Goal: Information Seeking & Learning: Learn about a topic

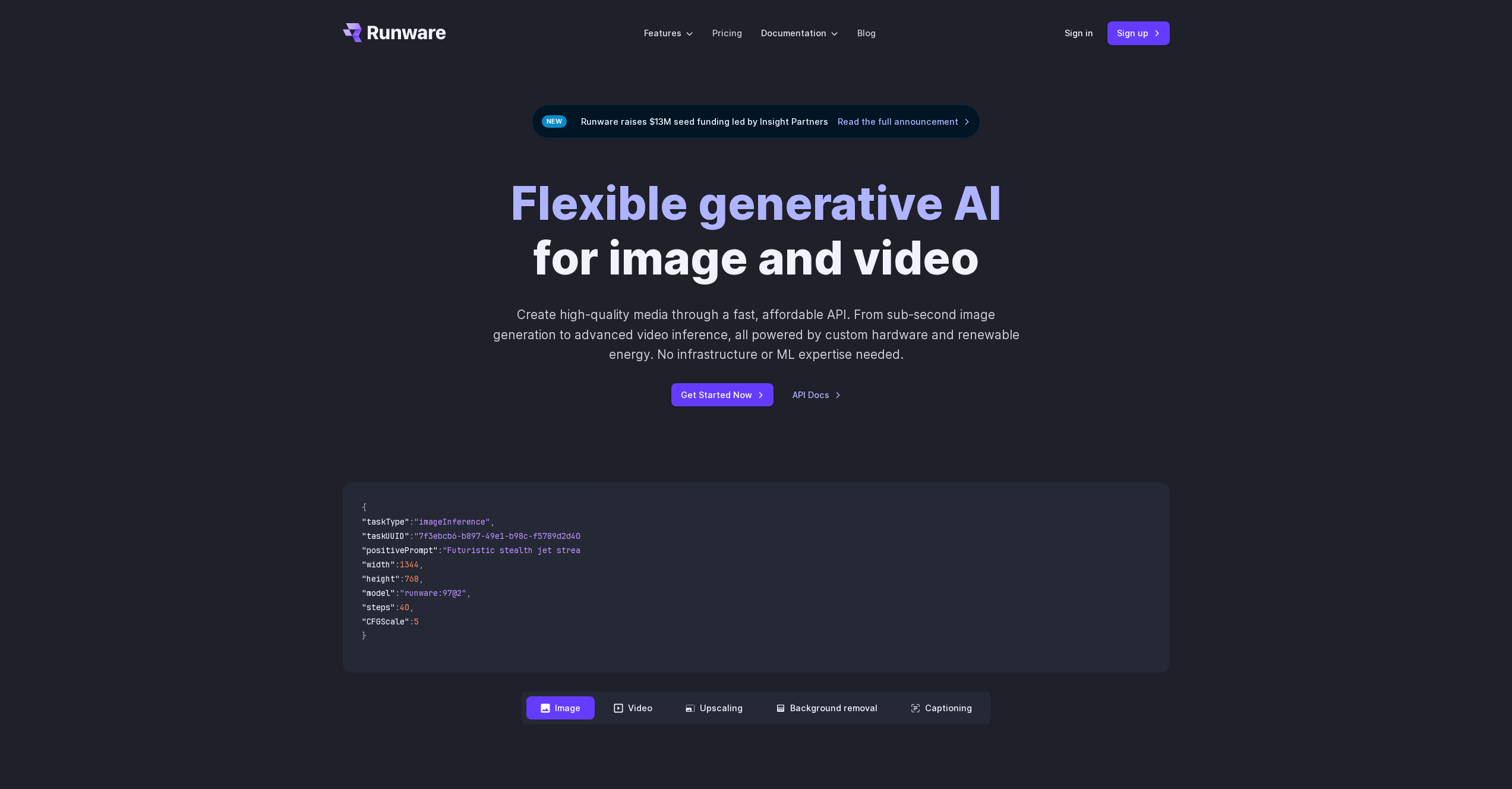
click at [353, 36] on icon "Go to /" at bounding box center [357, 39] width 10 height 7
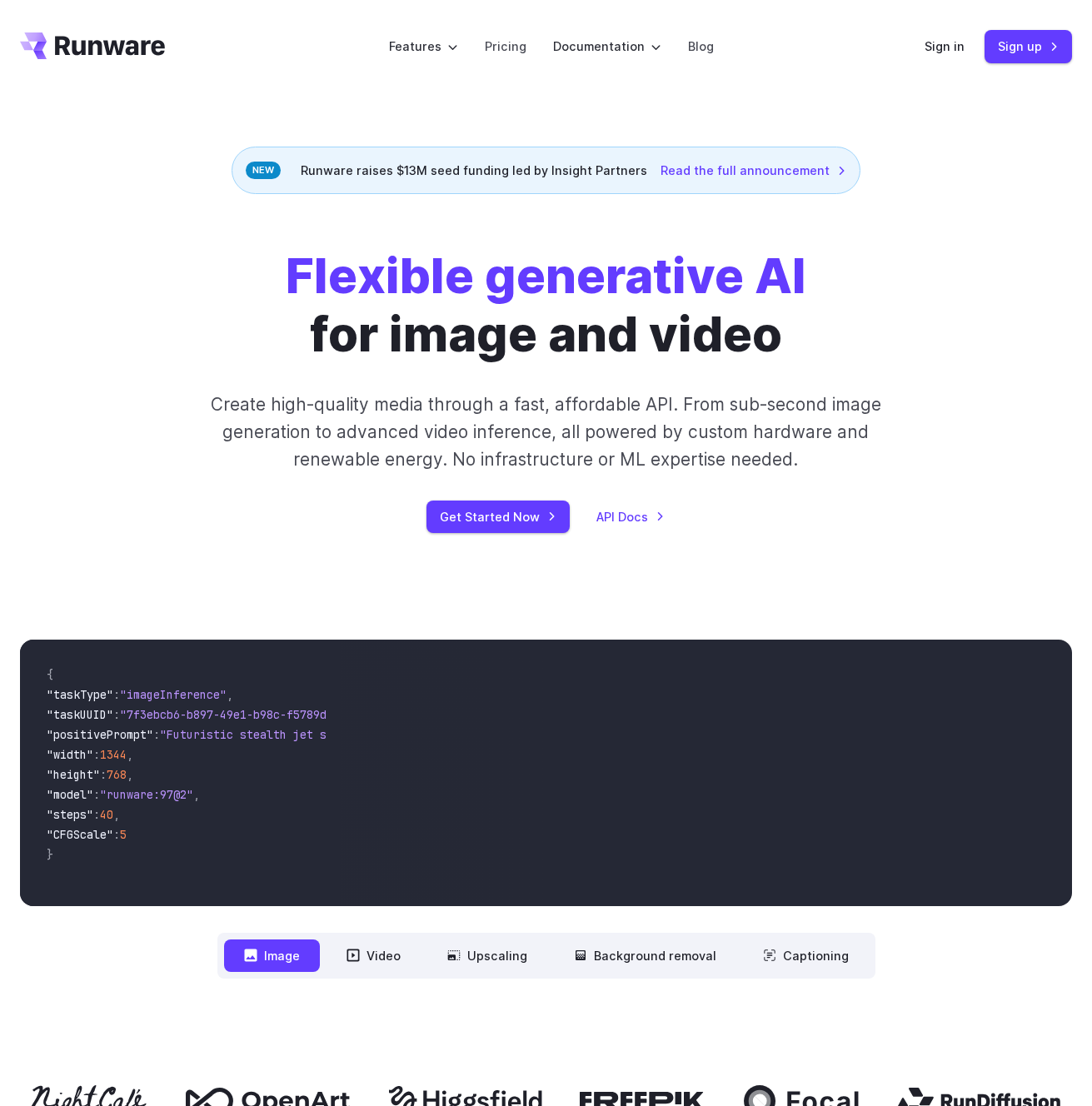
click at [532, 570] on div "Flexible generative AI for image and video Create high-quality media through a …" at bounding box center [546, 389] width 1092 height 392
click at [1002, 203] on div "Flexible generative AI for image and video Create high-quality media through a …" at bounding box center [546, 389] width 1092 height 392
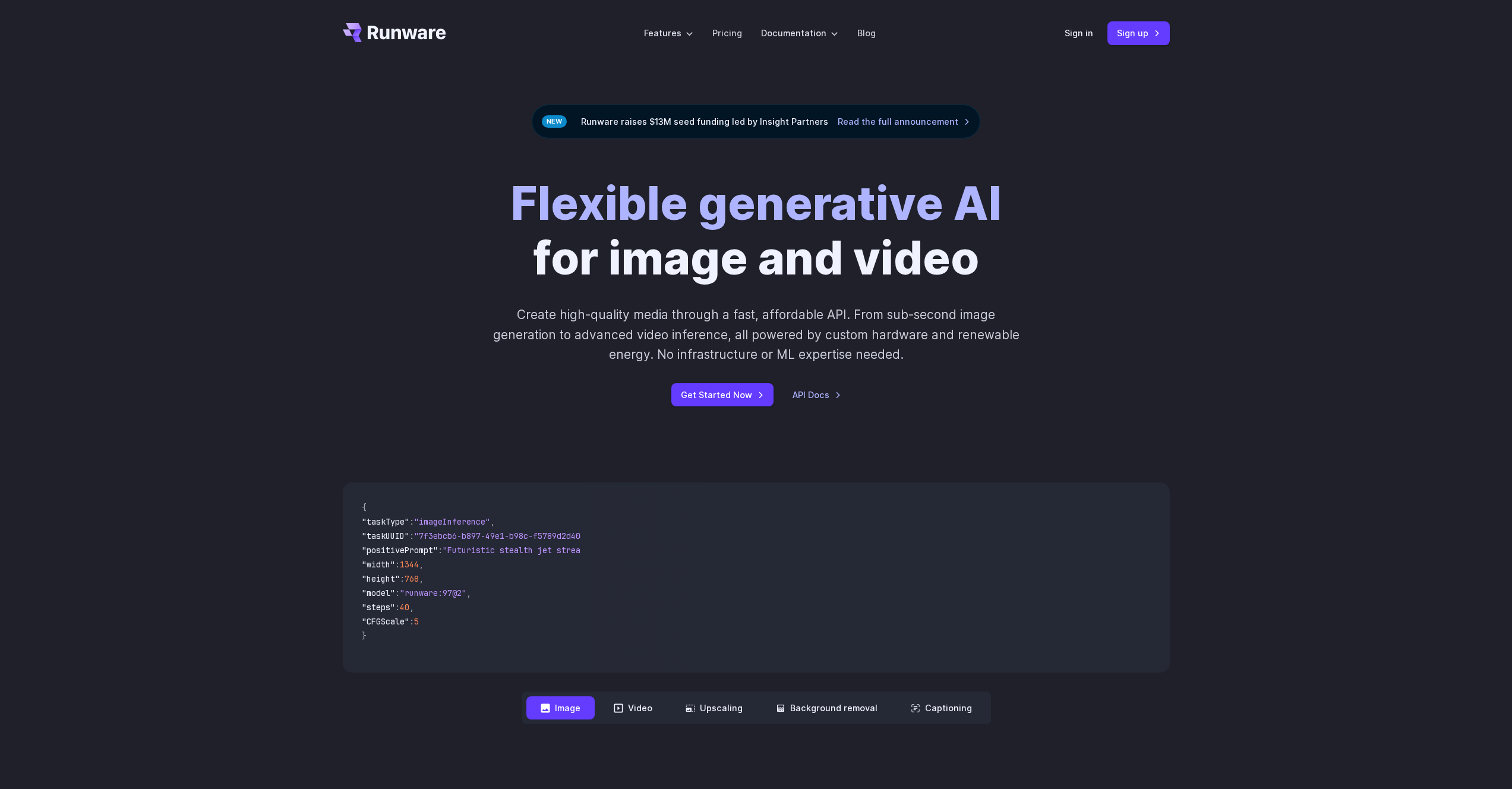
click at [1121, 190] on div "Flexible generative AI for image and video Create high-quality media through a …" at bounding box center [756, 292] width 827 height 230
click at [1236, 174] on div "Flexible generative AI for image and video Create high-quality media through a …" at bounding box center [756, 291] width 1512 height 306
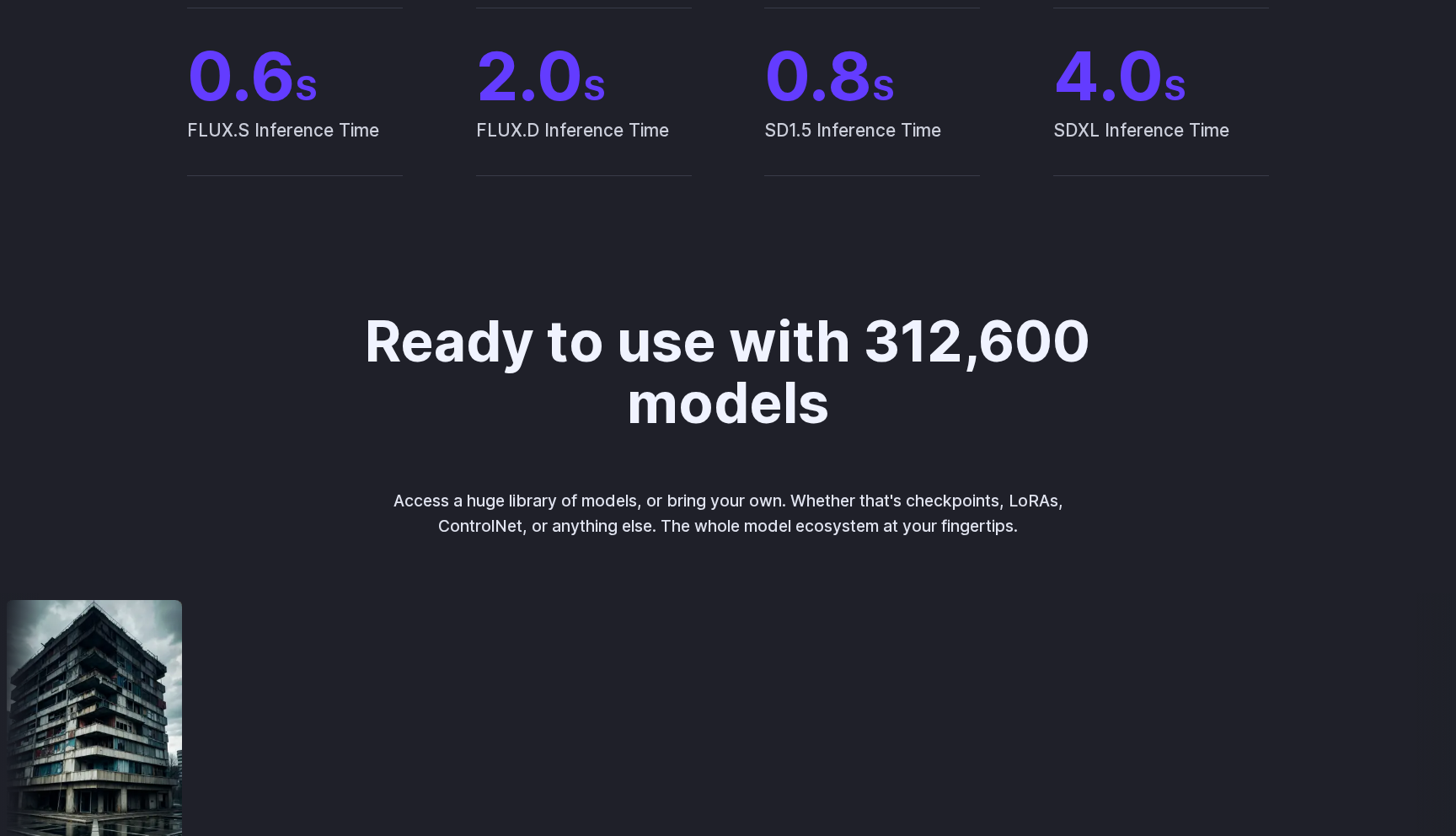
scroll to position [1668, 0]
click at [1031, 188] on div "0.6 S FLUX.S Inference Time 2.0 S FLUX.D Inference Time 0.8 S SD1.5 Inference T…" at bounding box center [728, 90] width 1456 height 277
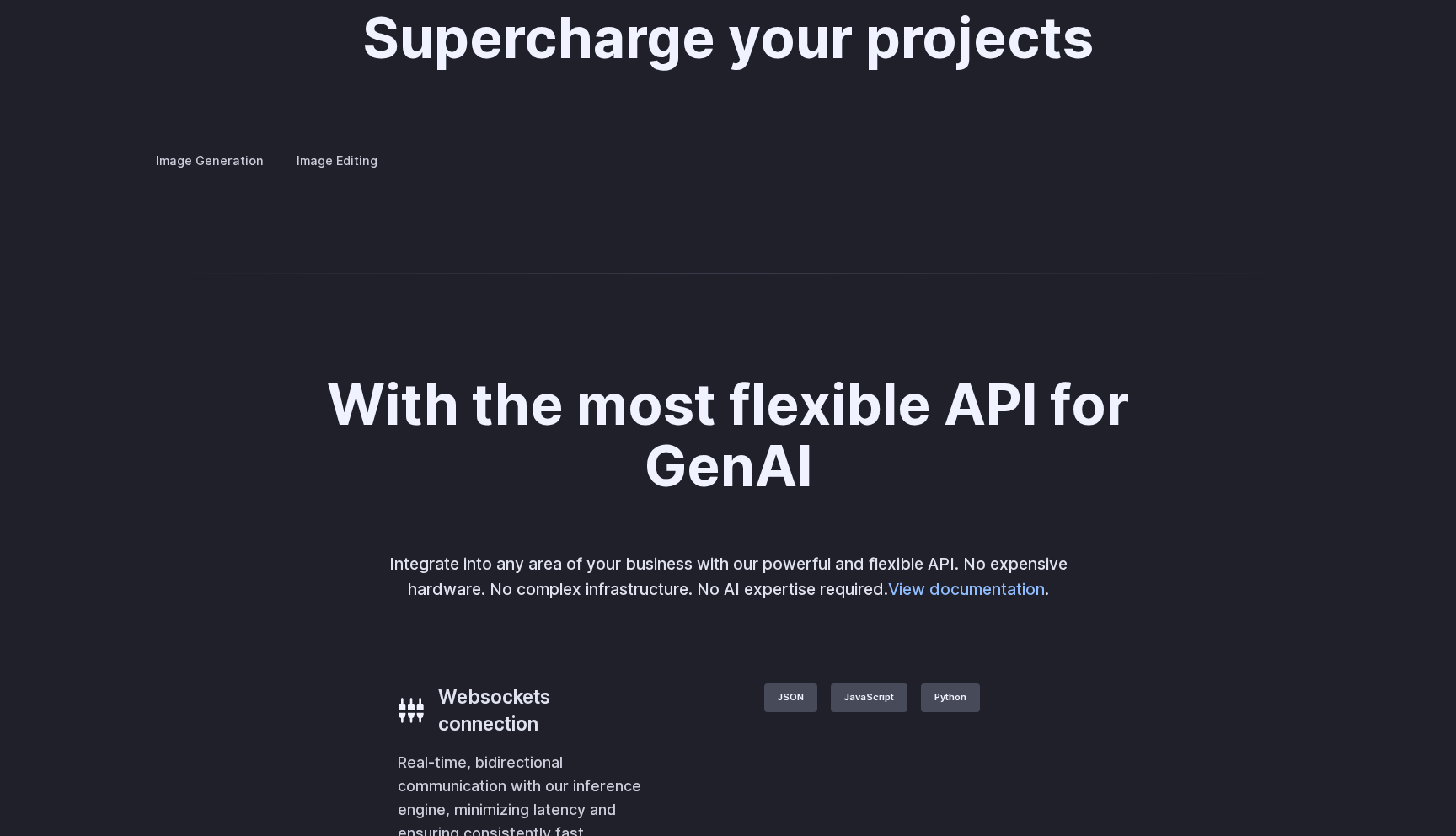
scroll to position [3162, 0]
